Goal: Task Accomplishment & Management: Manage account settings

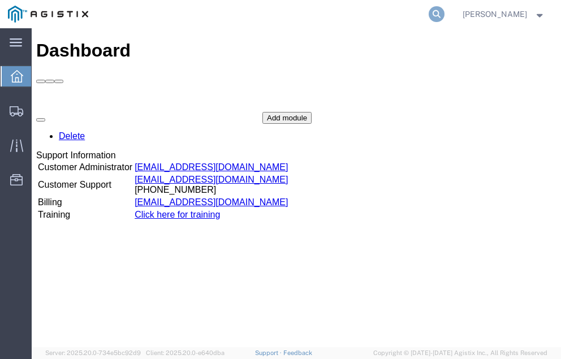
click at [444, 11] on icon at bounding box center [437, 14] width 16 height 16
type input "57065747"
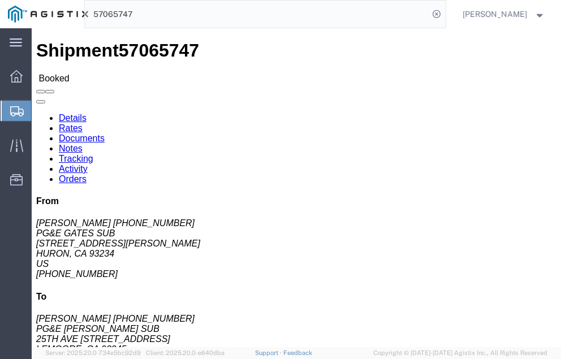
click link "Tracking"
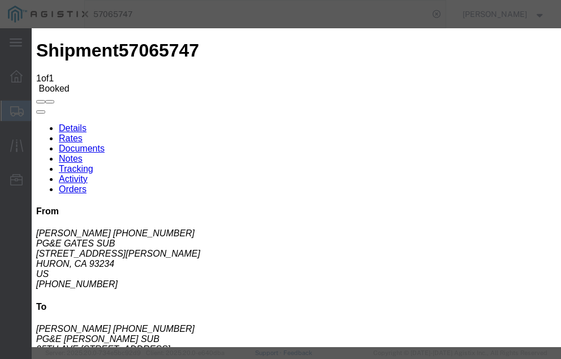
type input "[DATE]"
type input "11:00 AM"
select select "DELIVRED"
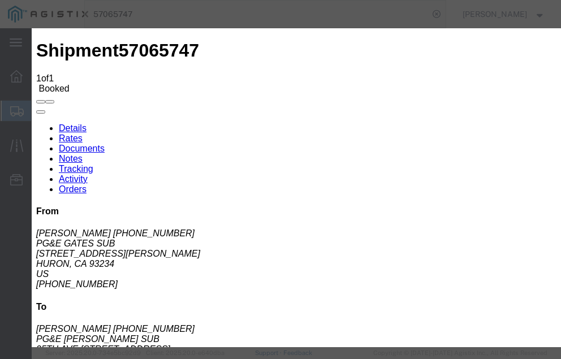
type input "[DATE]"
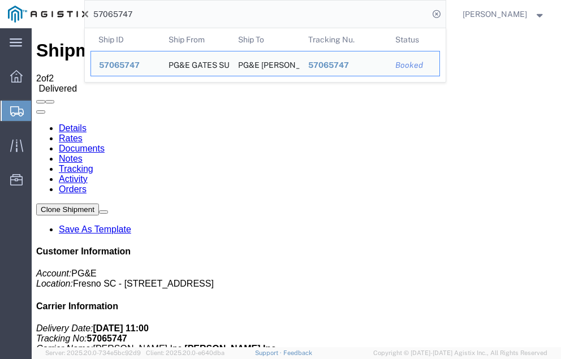
click at [163, 12] on input "57065747" at bounding box center [257, 14] width 344 height 27
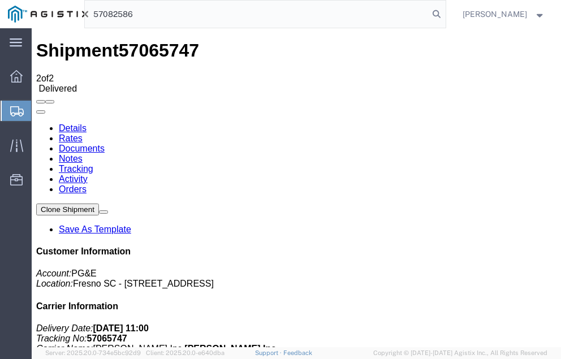
type input "57082586"
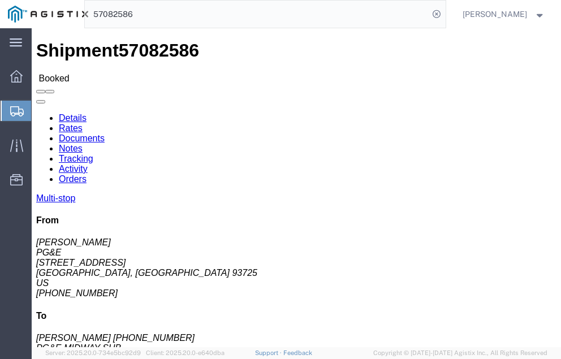
click link "Tracking"
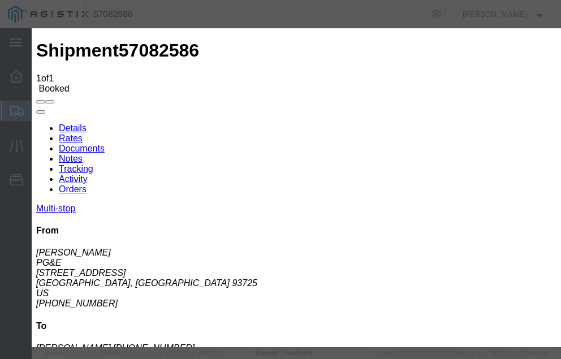
type input "[DATE]"
type input "11:00 AM"
select select "DELIVRED"
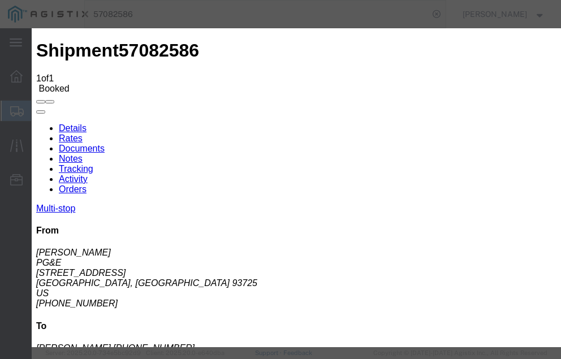
type input "[DATE]"
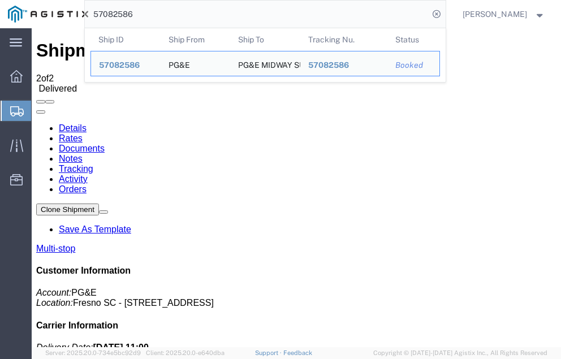
click at [161, 12] on input "57082586" at bounding box center [257, 14] width 344 height 27
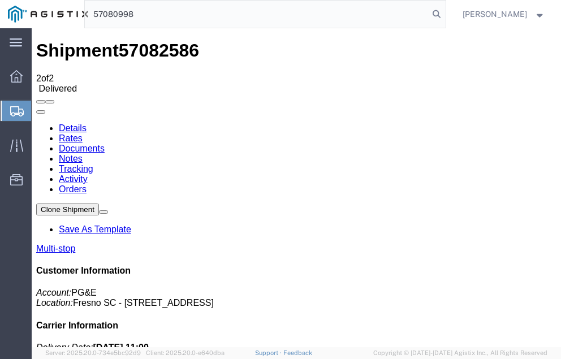
type input "57080998"
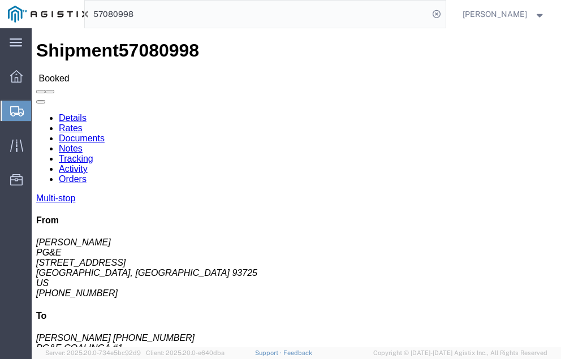
click link "Tracking"
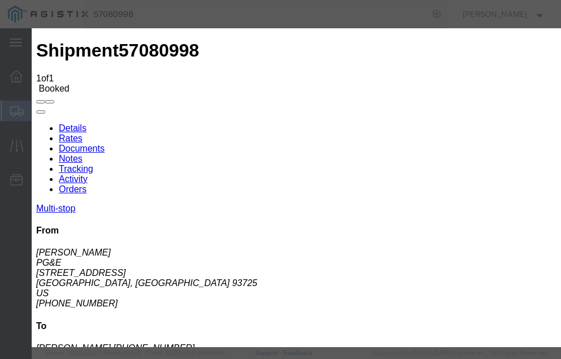
type input "[DATE]"
type input "11:00 AM"
select select "DELIVRED"
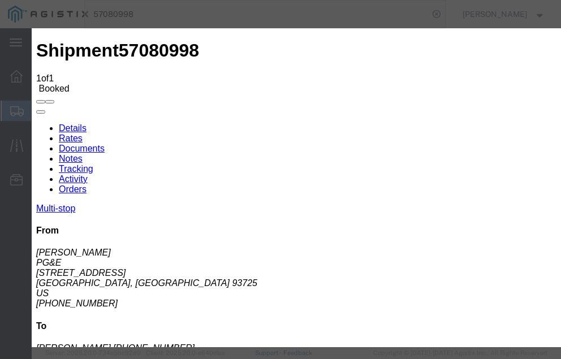
type input "[DATE]"
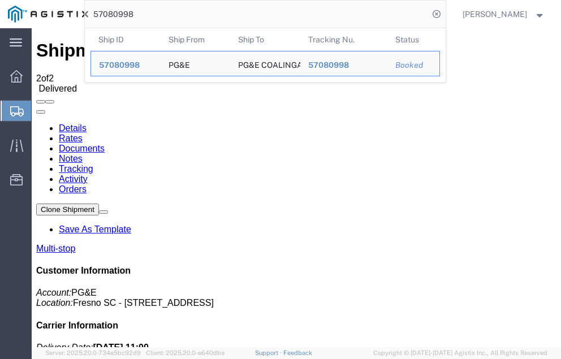
click at [161, 17] on input "57080998" at bounding box center [257, 14] width 344 height 27
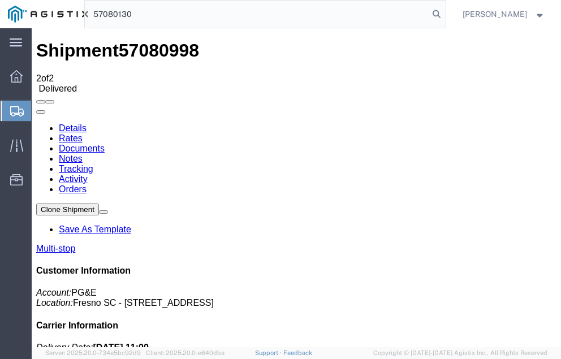
type input "57080130"
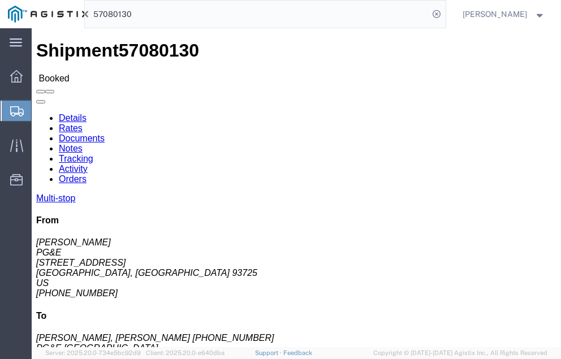
click link "Tracking"
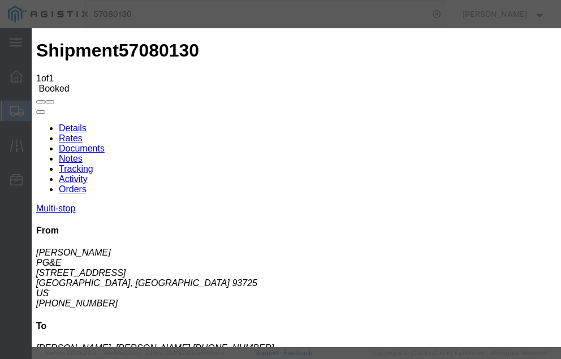
type input "[DATE]"
type input "11:00 AM"
select select "DELIVRED"
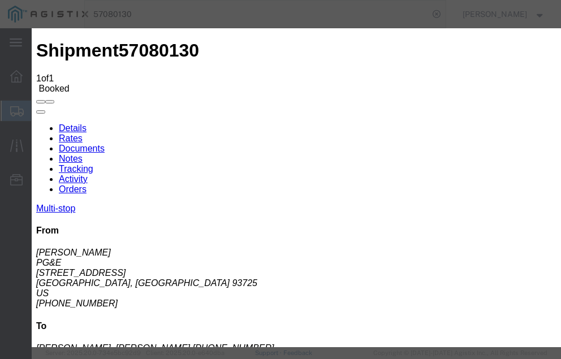
type input "[DATE]"
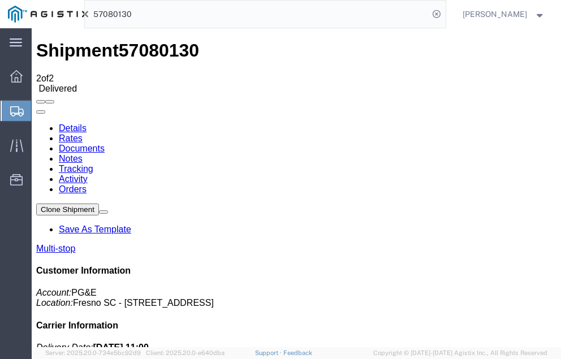
click at [158, 14] on input "57080130" at bounding box center [257, 14] width 344 height 27
type input "57086539"
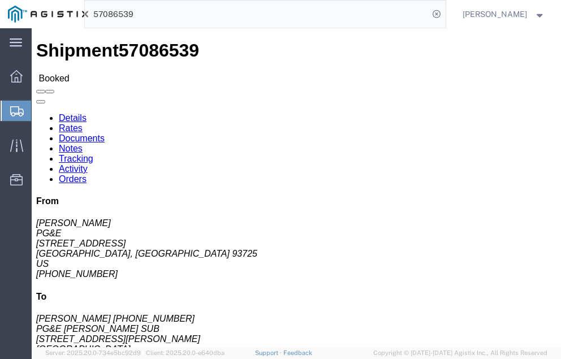
click link "Tracking"
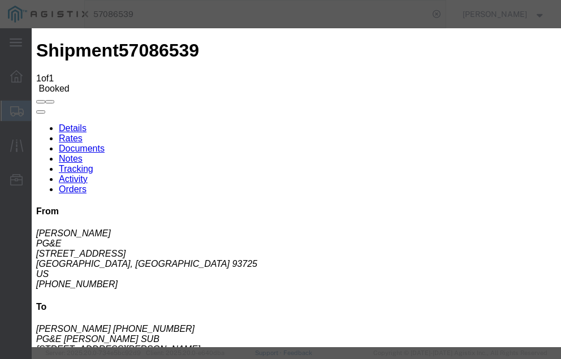
type input "[DATE]"
type input "11:00 AM"
select select "DELIVRED"
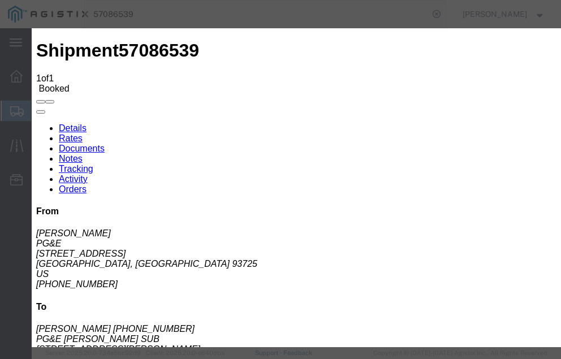
type input "[DATE]"
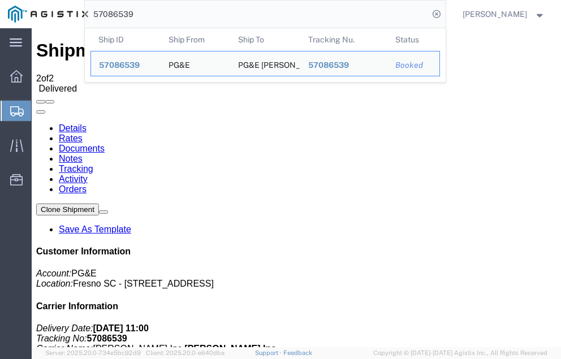
click at [159, 14] on input "57086539" at bounding box center [257, 14] width 344 height 27
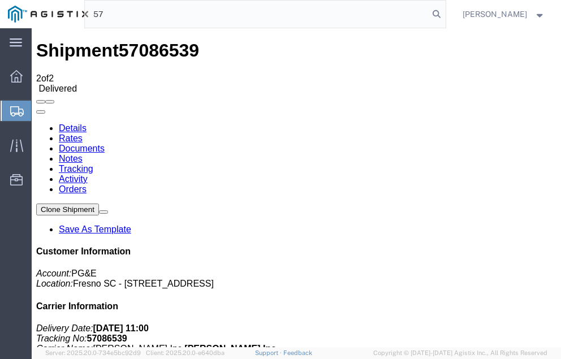
type input "5"
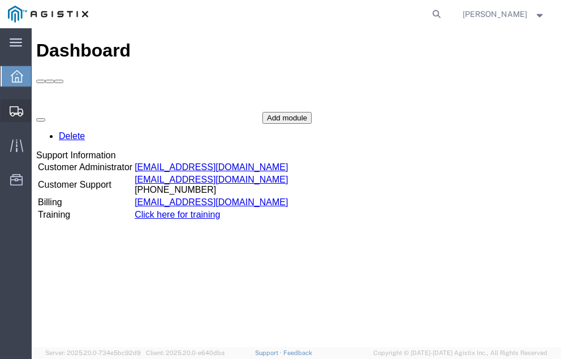
click at [0, 0] on span "Shipment Manager" at bounding box center [0, 0] width 0 height 0
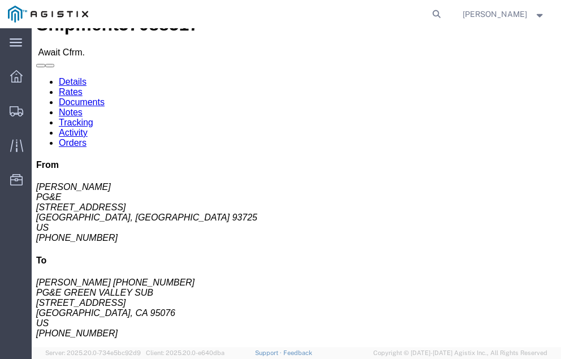
scroll to position [24, 0]
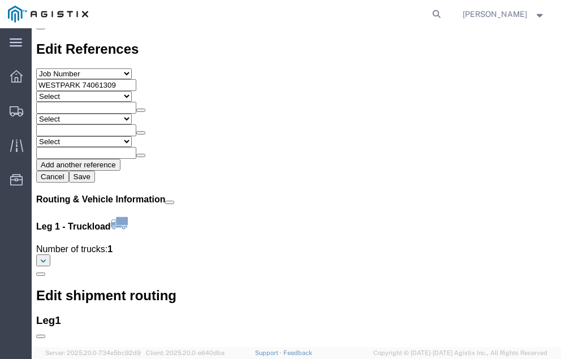
scroll to position [1287, 0]
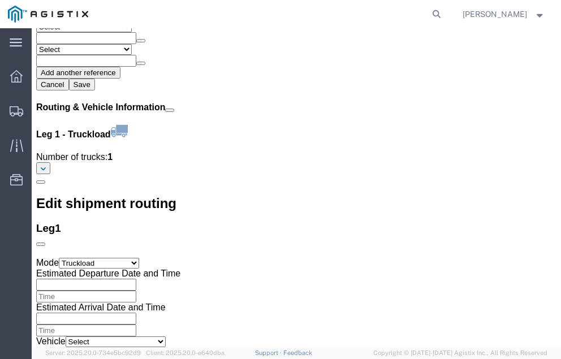
click link "Confirm"
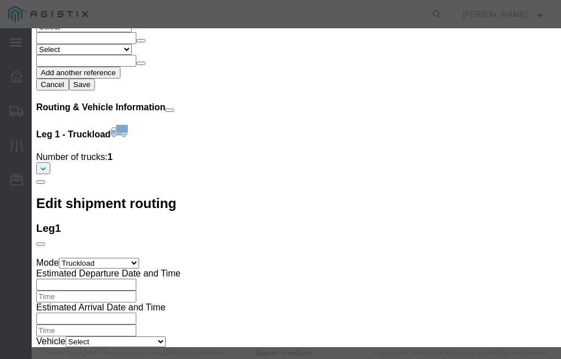
click input "checkbox"
checkbox input "true"
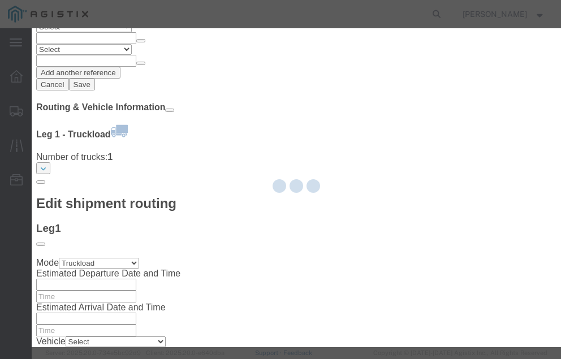
type input "[PERSON_NAME]"
type input "[PHONE_NUMBER]"
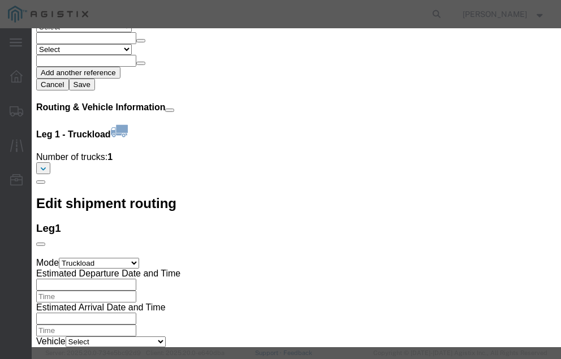
click input "text"
type input "57088826"
click button "Submit"
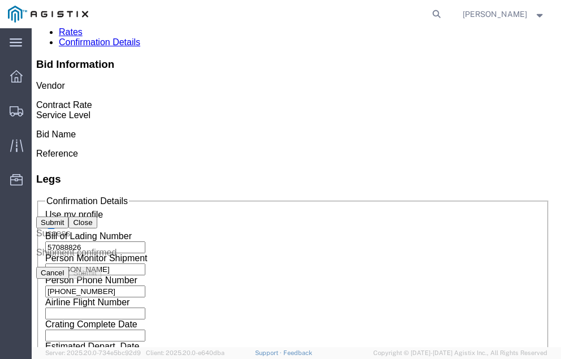
scroll to position [0, 0]
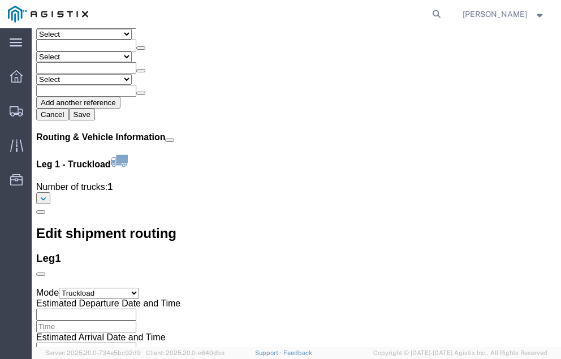
scroll to position [1287, 0]
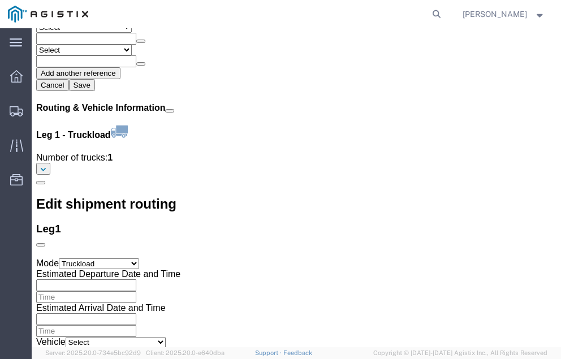
click link "Confirm"
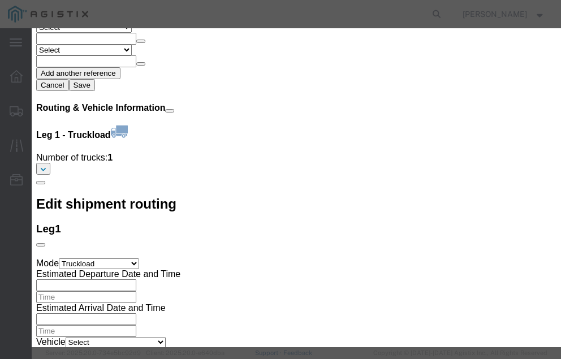
click input "checkbox"
checkbox input "true"
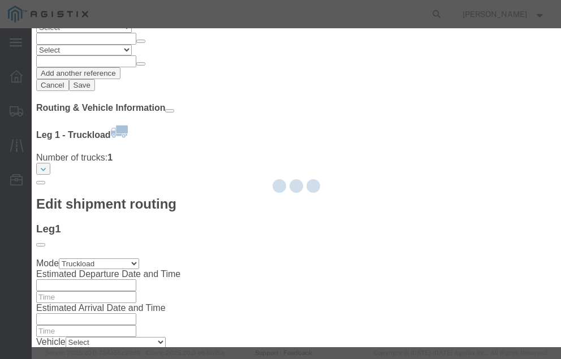
type input "[PERSON_NAME]"
type input "[PHONE_NUMBER]"
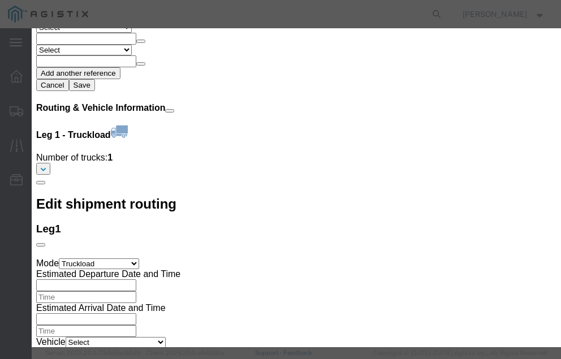
click input "text"
type input "57088517"
click button "Submit"
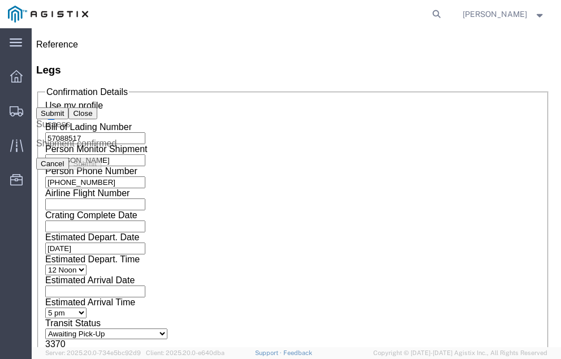
scroll to position [0, 0]
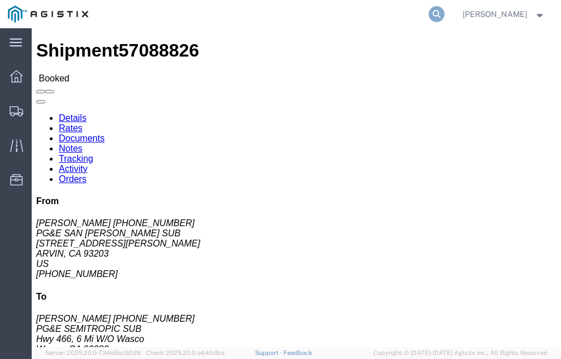
click at [444, 14] on icon at bounding box center [437, 14] width 16 height 16
type input "57086134"
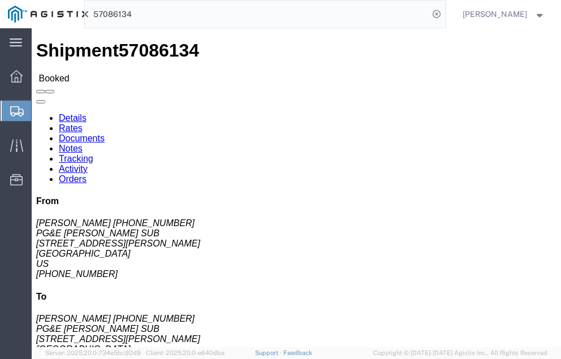
click link "Tracking"
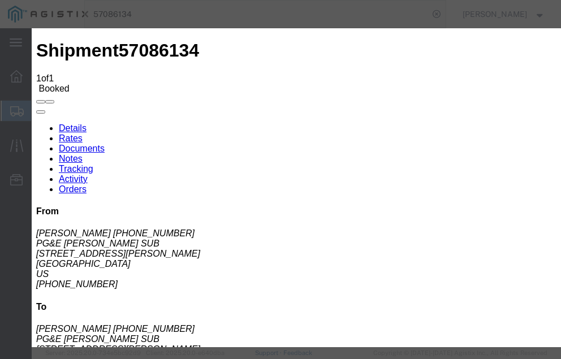
type input "[DATE]"
type input "11:00 AM"
select select "DELIVRED"
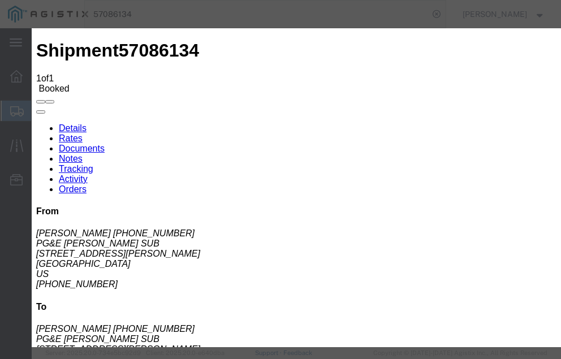
type input "[DATE]"
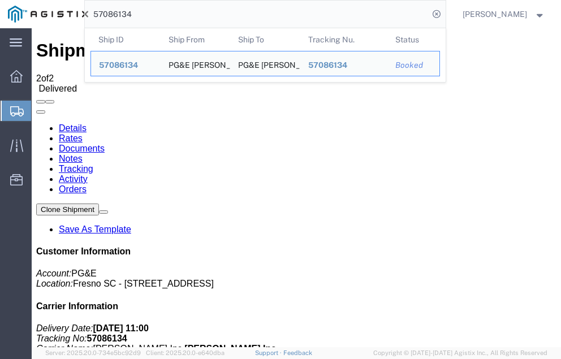
click at [157, 13] on input "57086134" at bounding box center [257, 14] width 344 height 27
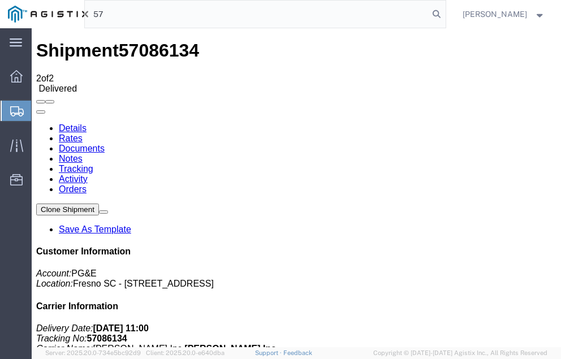
type input "5"
